Goal: Transaction & Acquisition: Purchase product/service

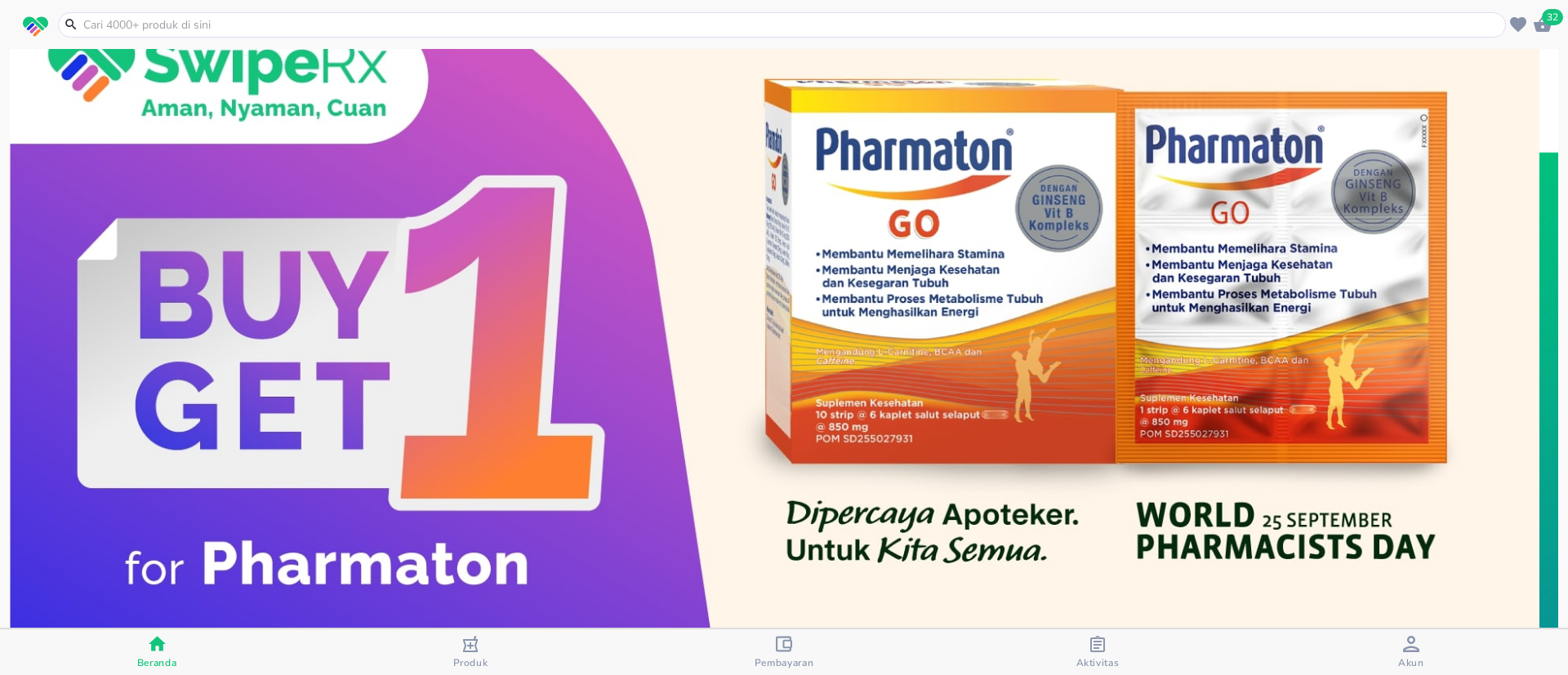
scroll to position [76, 0]
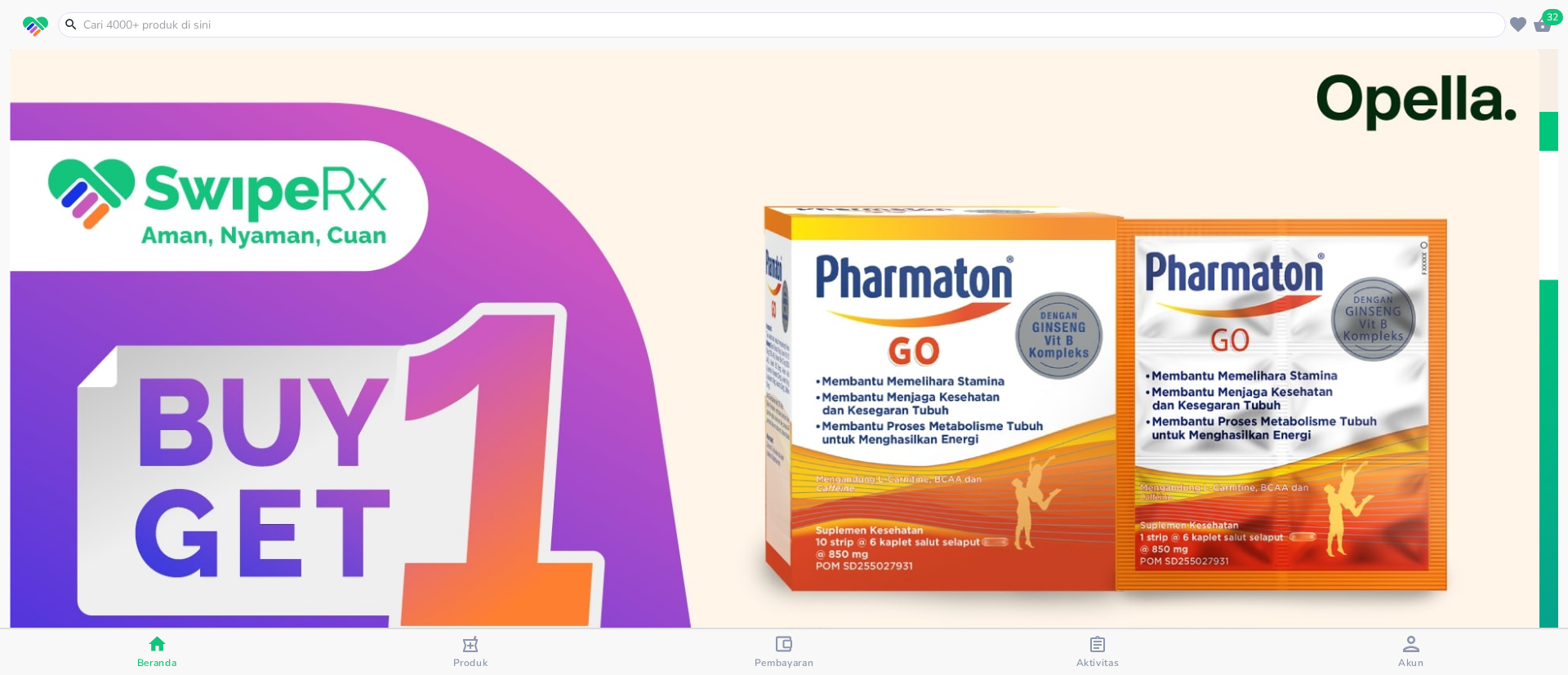
click at [642, 280] on img at bounding box center [774, 429] width 1529 height 764
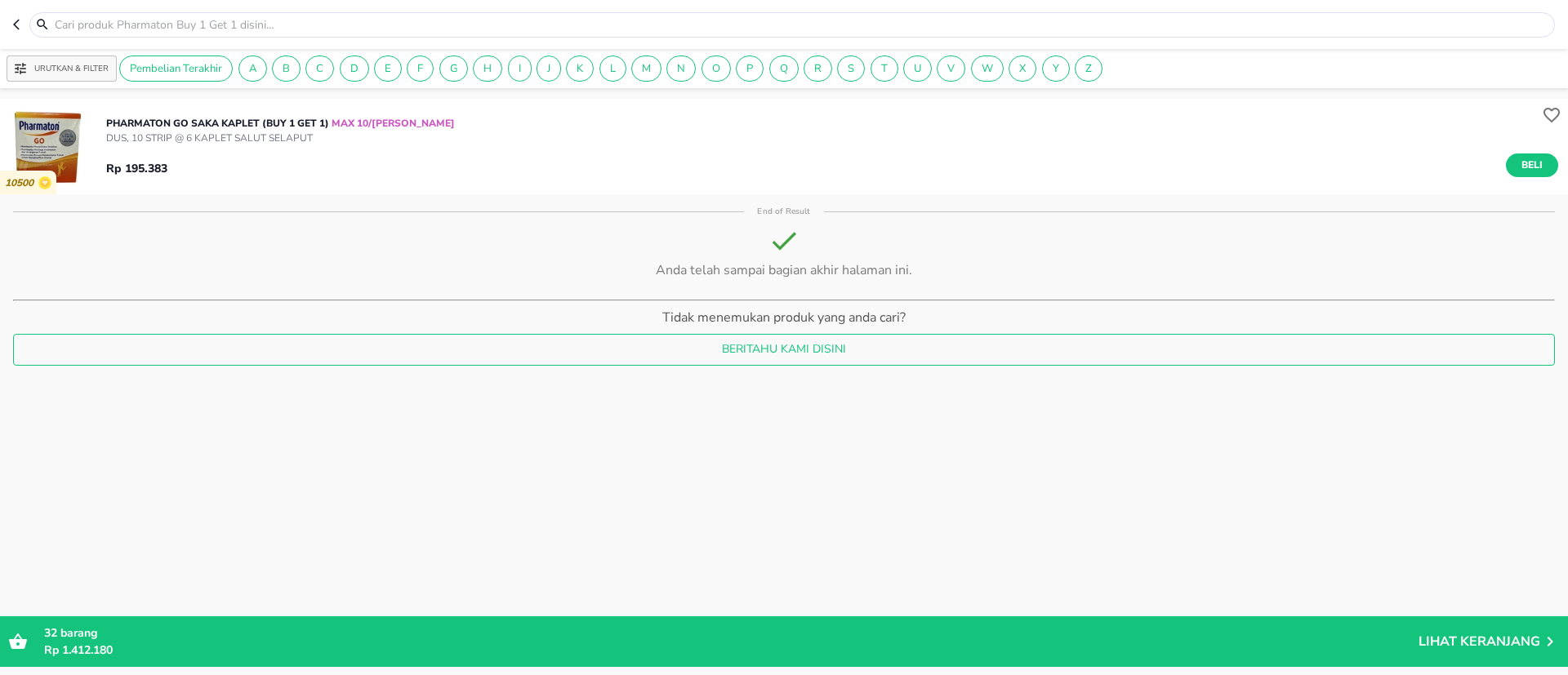
click at [16, 18] on icon "button" at bounding box center [19, 24] width 13 height 13
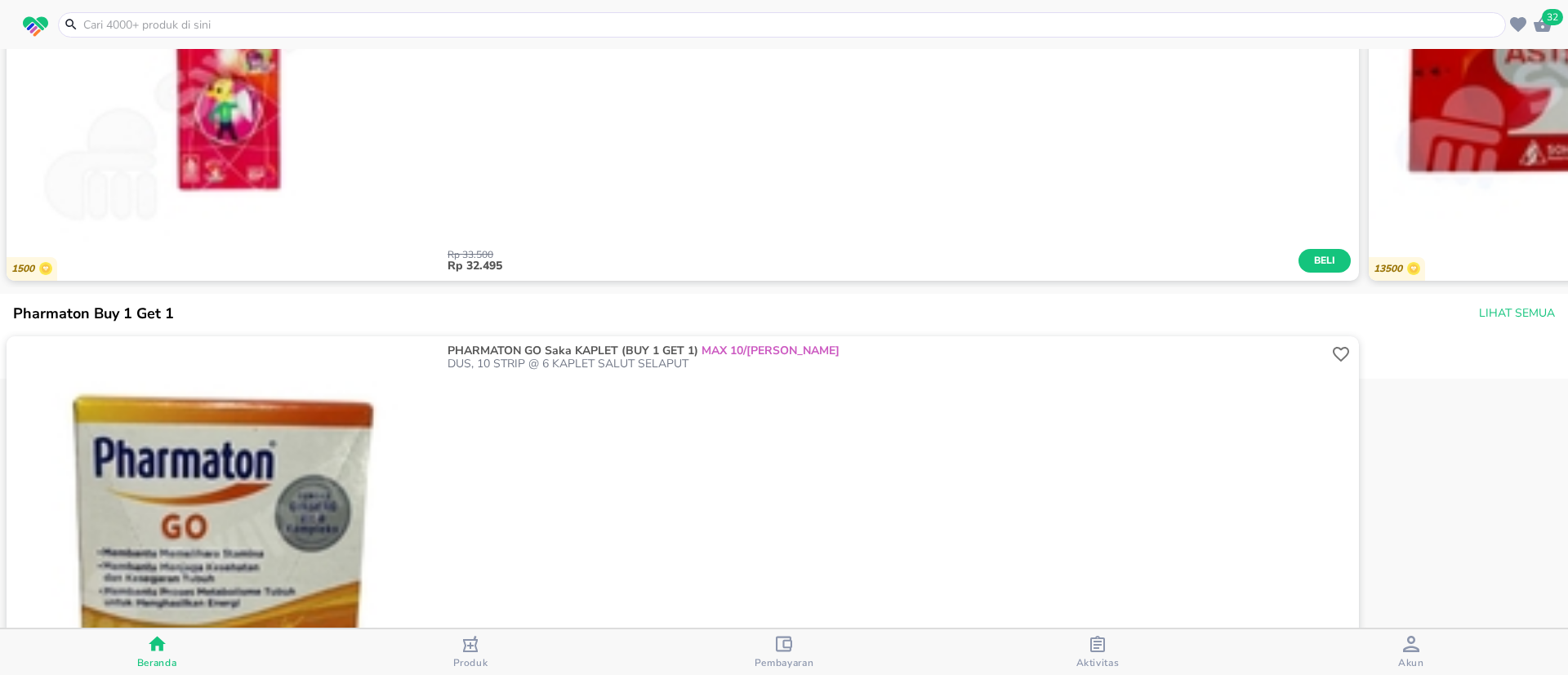
scroll to position [1959, 0]
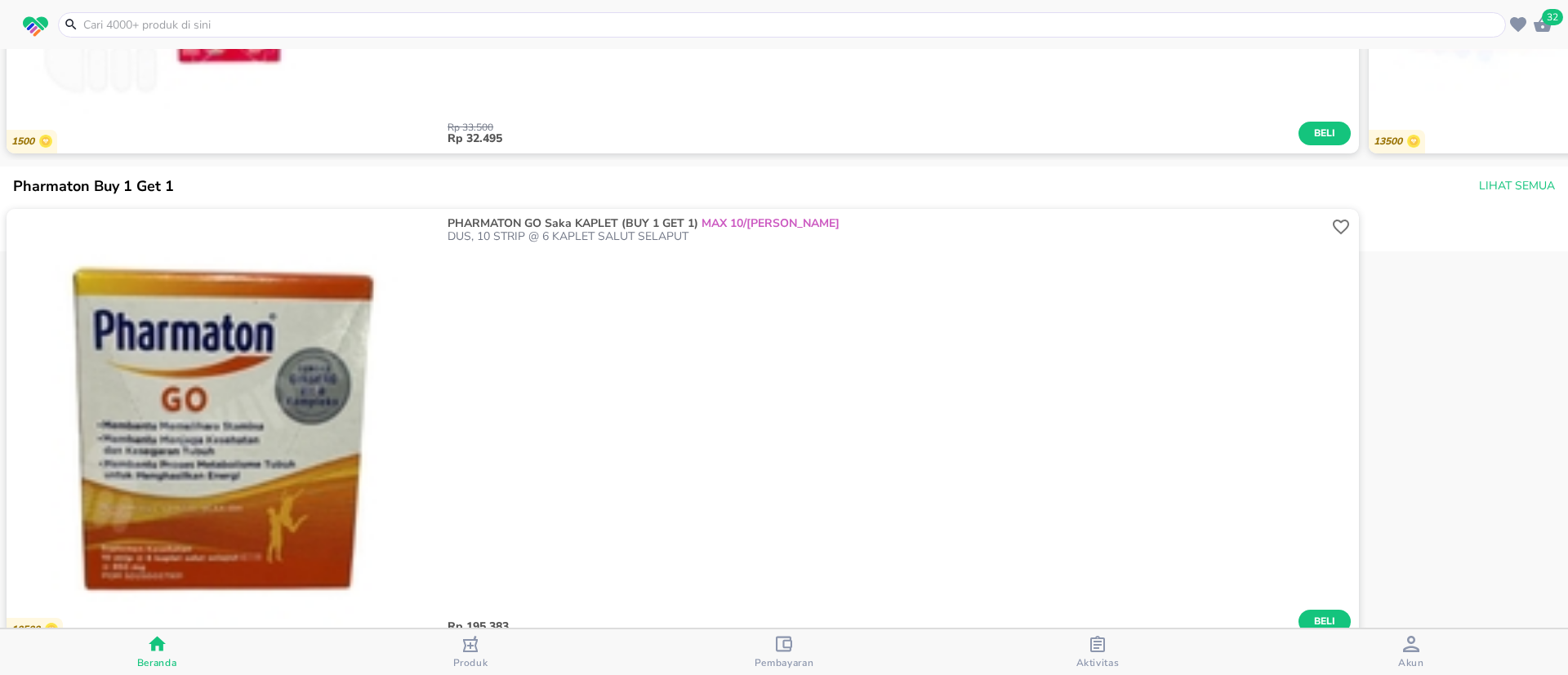
click at [325, 349] on img "button" at bounding box center [223, 425] width 433 height 433
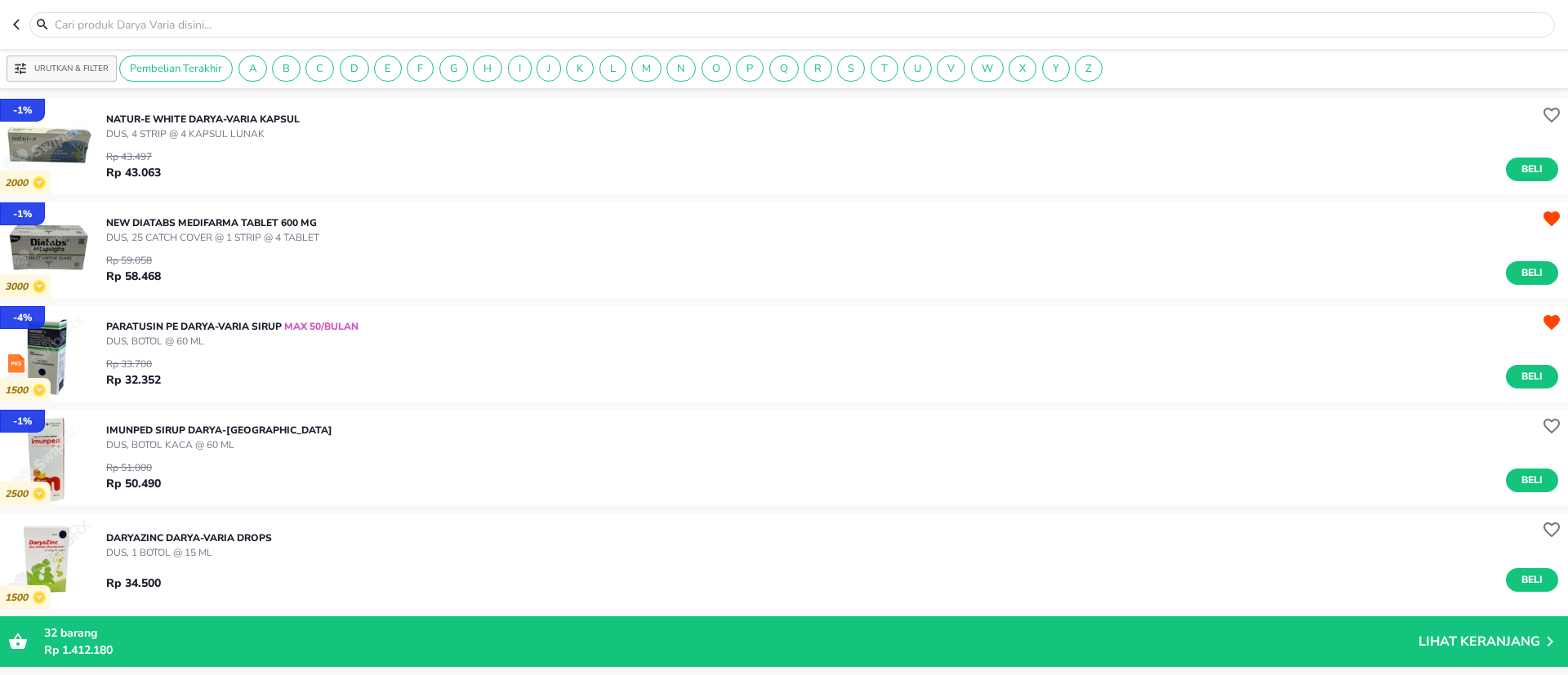
click at [88, 71] on p "Urutkan & Filter" at bounding box center [72, 69] width 75 height 12
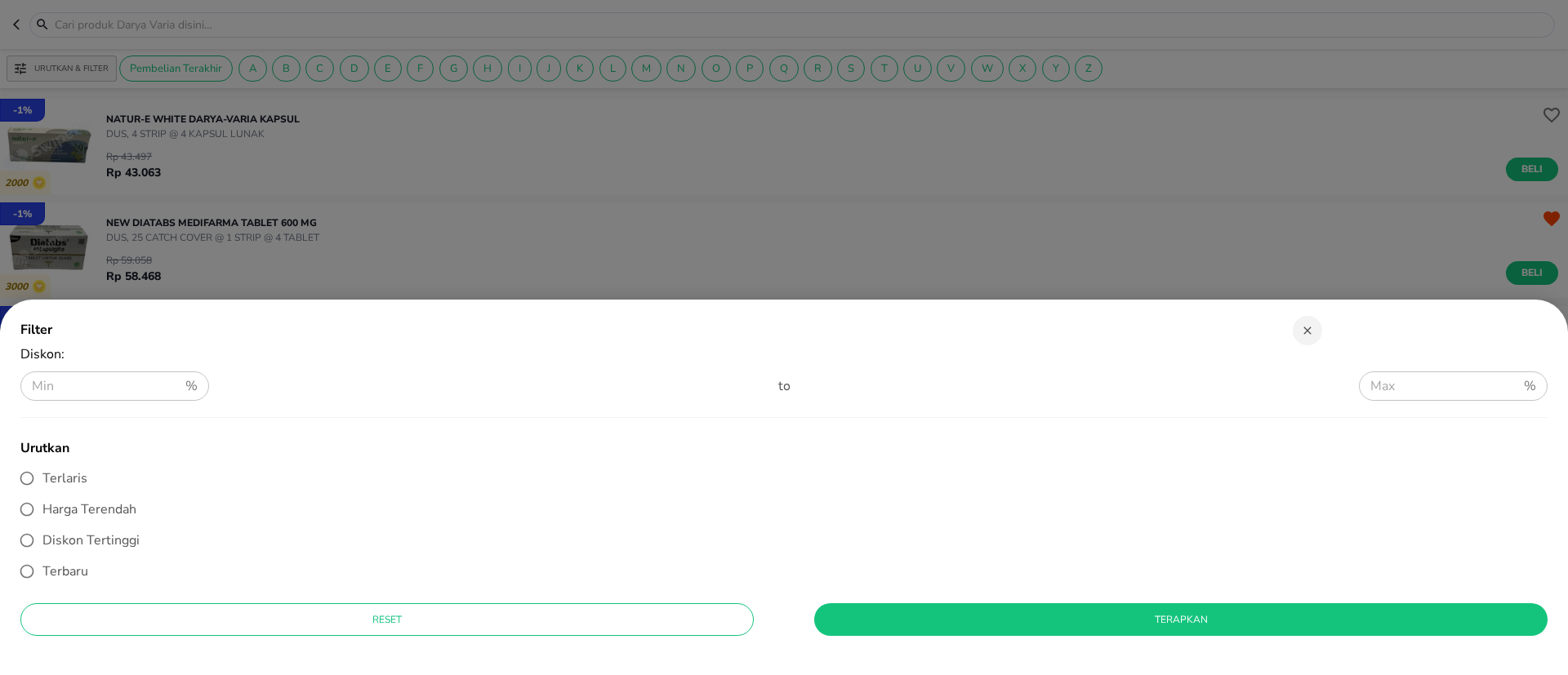
click at [77, 478] on span "Terlaris" at bounding box center [65, 478] width 45 height 18
click at [43, 478] on input "Terlaris" at bounding box center [27, 478] width 31 height 31
radio input "true"
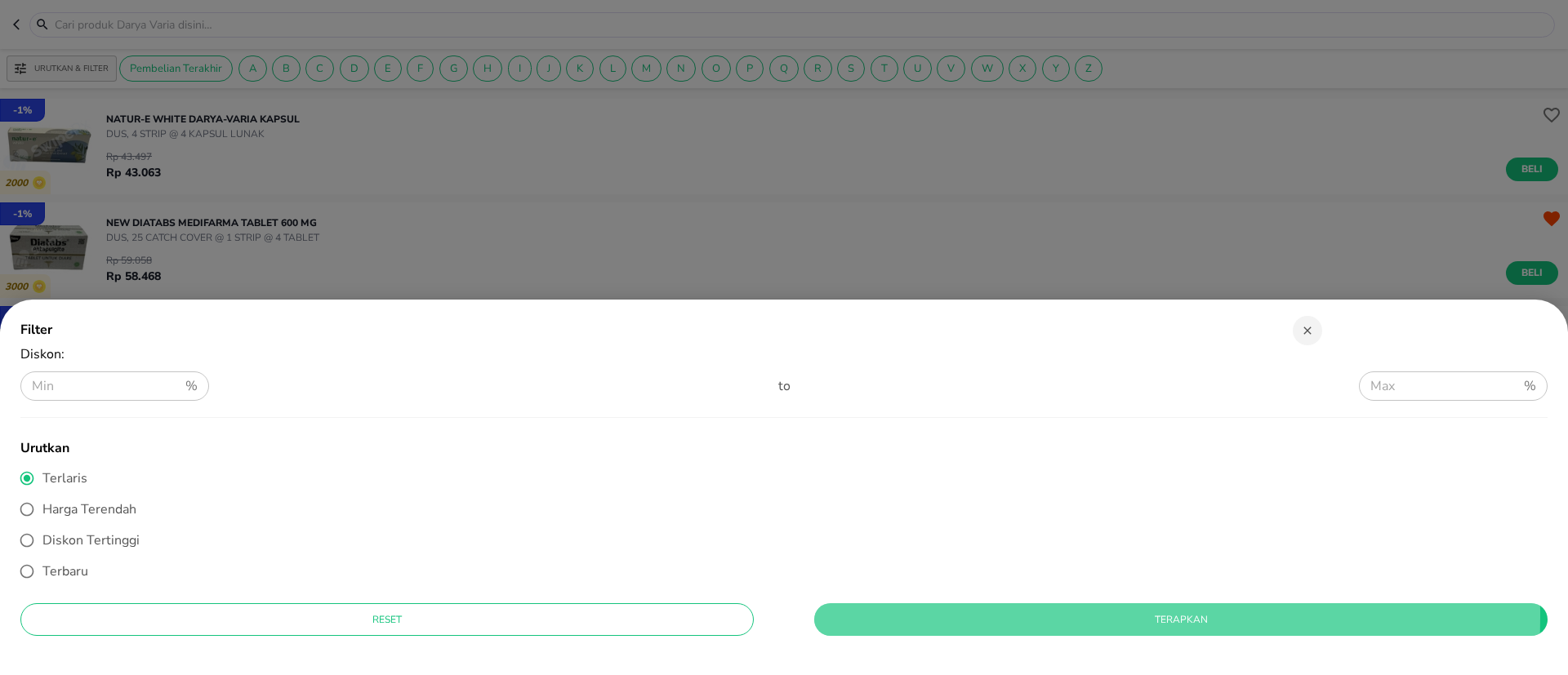
click at [836, 615] on span "Terapkan" at bounding box center [1180, 620] width 707 height 17
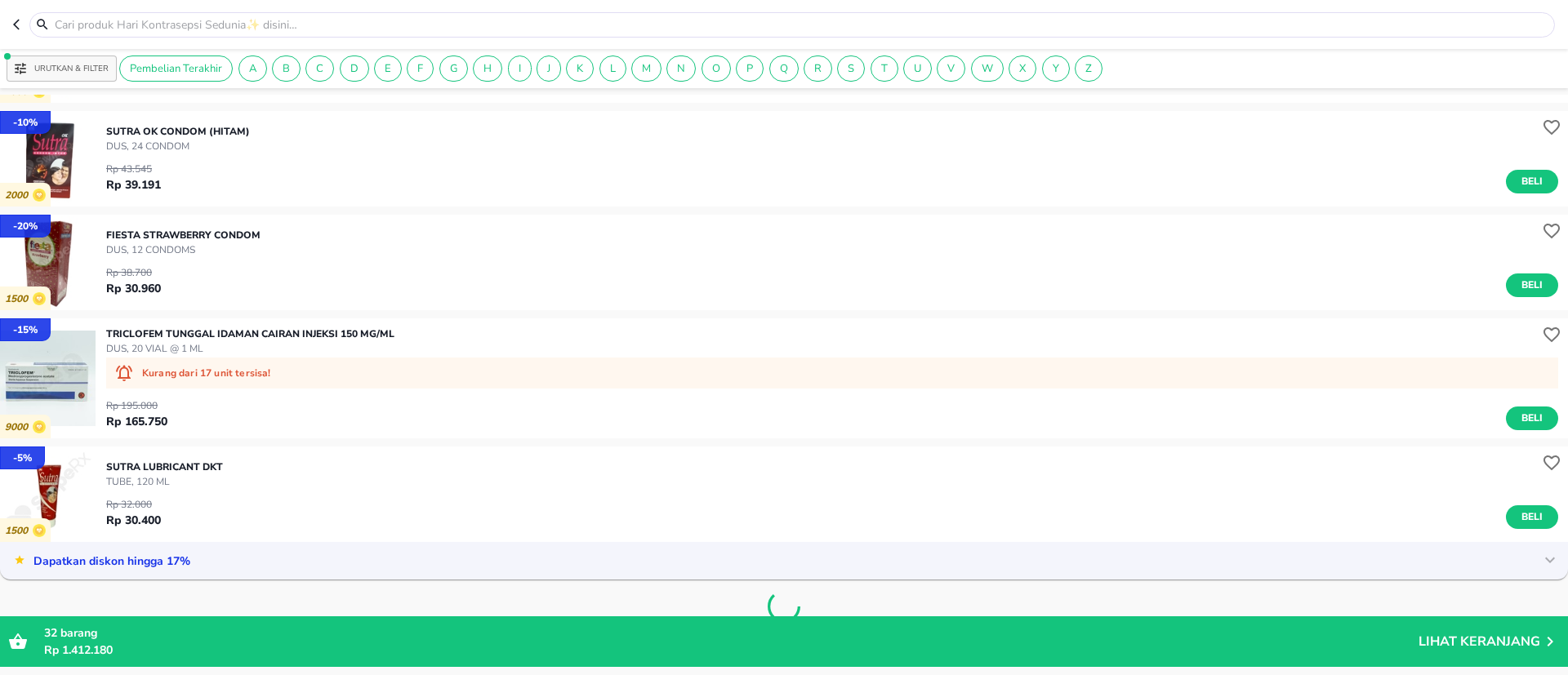
scroll to position [3397, 0]
